Goal: Information Seeking & Learning: Learn about a topic

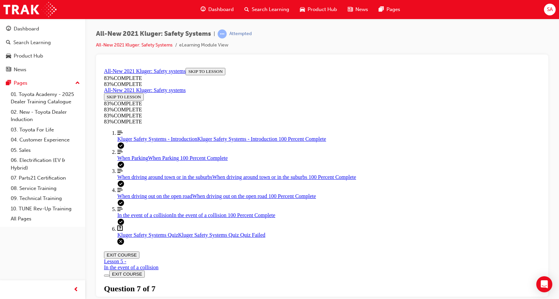
scroll to position [114, 0]
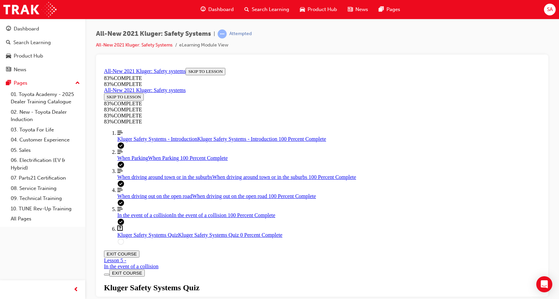
drag, startPoint x: 277, startPoint y: 216, endPoint x: 282, endPoint y: 218, distance: 5.8
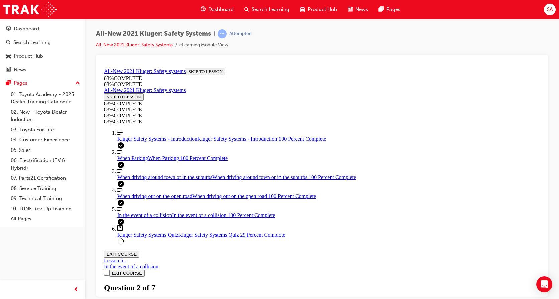
scroll to position [98, 0]
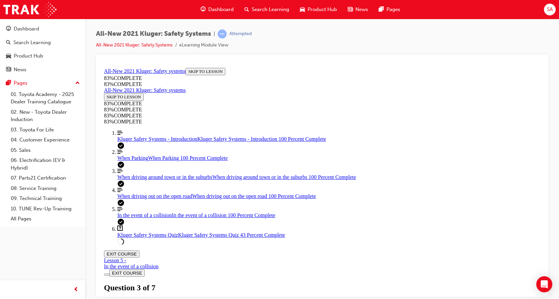
drag, startPoint x: 317, startPoint y: 205, endPoint x: 358, endPoint y: 243, distance: 56.1
drag, startPoint x: 317, startPoint y: 269, endPoint x: 347, endPoint y: 204, distance: 71.5
drag, startPoint x: 328, startPoint y: 265, endPoint x: 378, endPoint y: 264, distance: 50.2
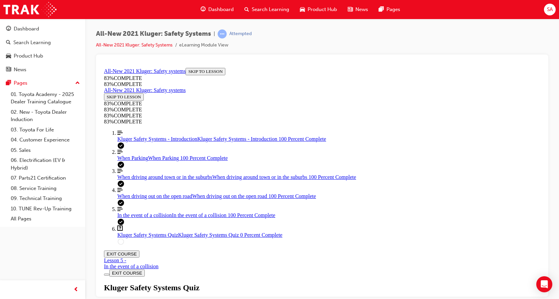
scroll to position [191, 0]
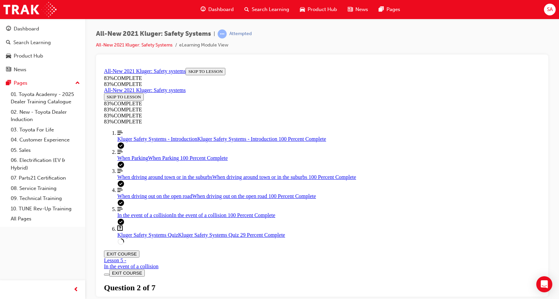
scroll to position [58, 0]
drag, startPoint x: 315, startPoint y: 174, endPoint x: 352, endPoint y: 173, distance: 36.8
drag, startPoint x: 319, startPoint y: 204, endPoint x: 355, endPoint y: 204, distance: 36.4
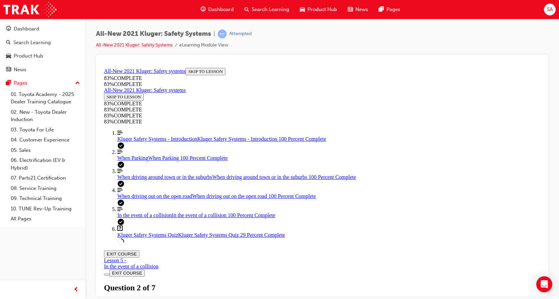
drag, startPoint x: 328, startPoint y: 234, endPoint x: 365, endPoint y: 171, distance: 73.7
drag, startPoint x: 325, startPoint y: 232, endPoint x: 349, endPoint y: 232, distance: 24.4
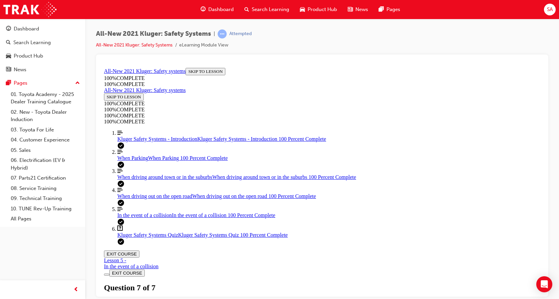
scroll to position [114, 0]
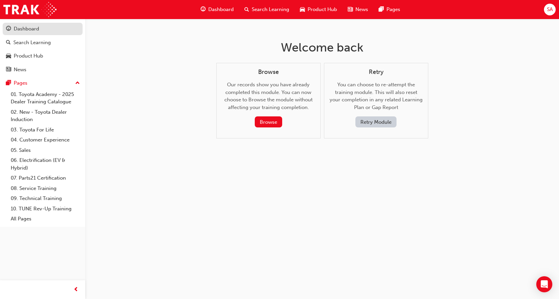
click at [28, 29] on div "Dashboard" at bounding box center [26, 29] width 25 height 8
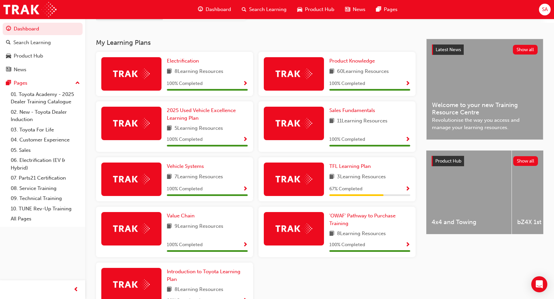
scroll to position [171, 0]
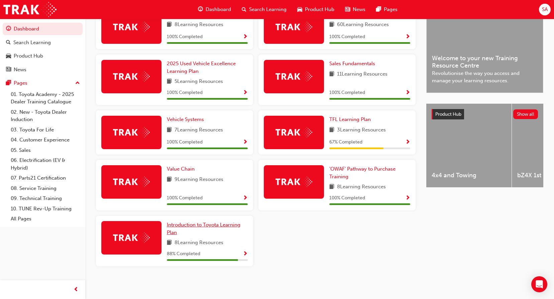
click at [189, 224] on span "Introduction to Toyota Learning Plan" at bounding box center [204, 229] width 74 height 14
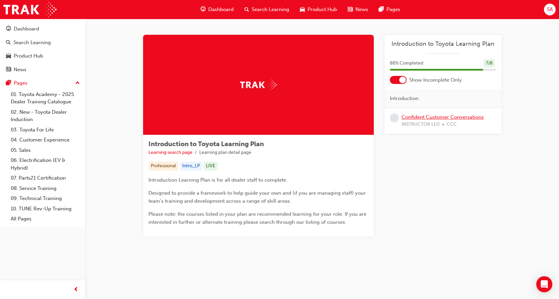
click at [418, 118] on link "Confident Customer Conversations" at bounding box center [443, 117] width 82 height 6
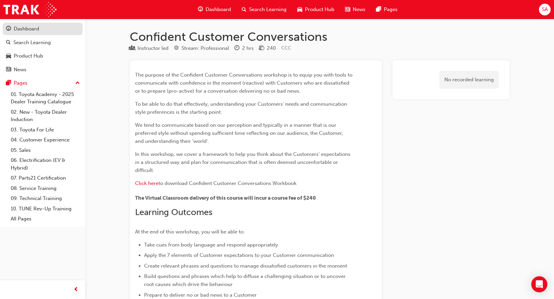
click at [23, 29] on div "Dashboard" at bounding box center [26, 29] width 25 height 8
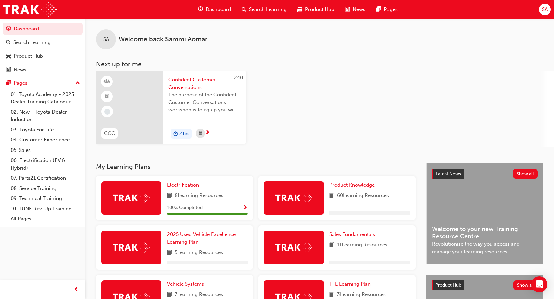
click at [185, 80] on span "Confident Customer Conversations" at bounding box center [204, 83] width 73 height 15
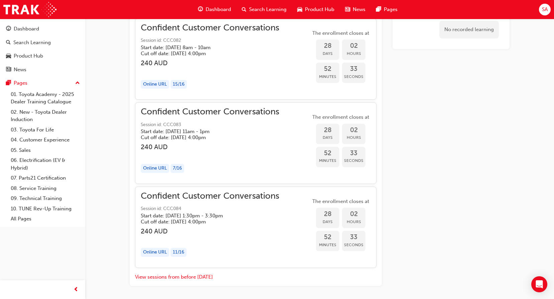
scroll to position [541, 0]
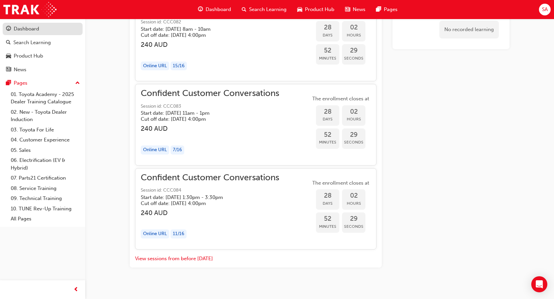
click at [27, 27] on div "Dashboard" at bounding box center [26, 29] width 25 height 8
